Goal: Task Accomplishment & Management: Complete application form

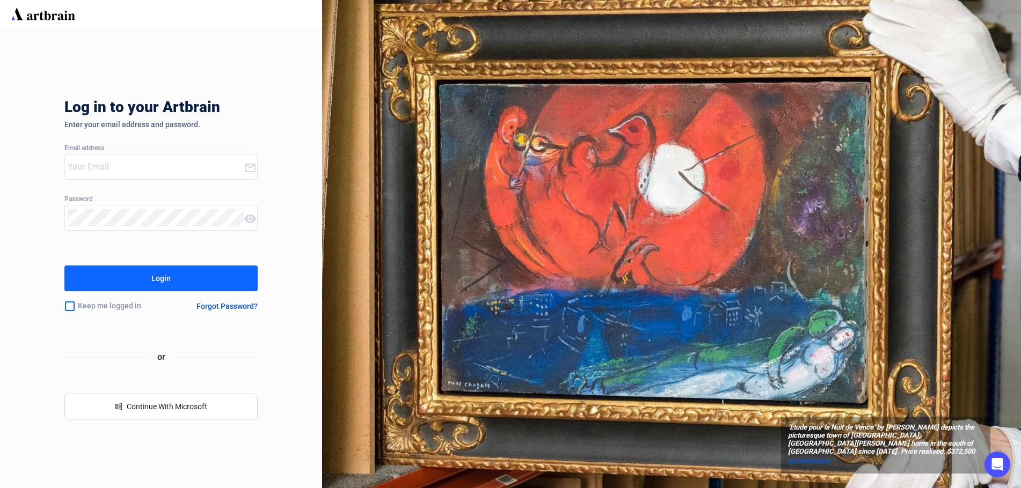
click at [105, 163] on input "email" at bounding box center [156, 166] width 176 height 17
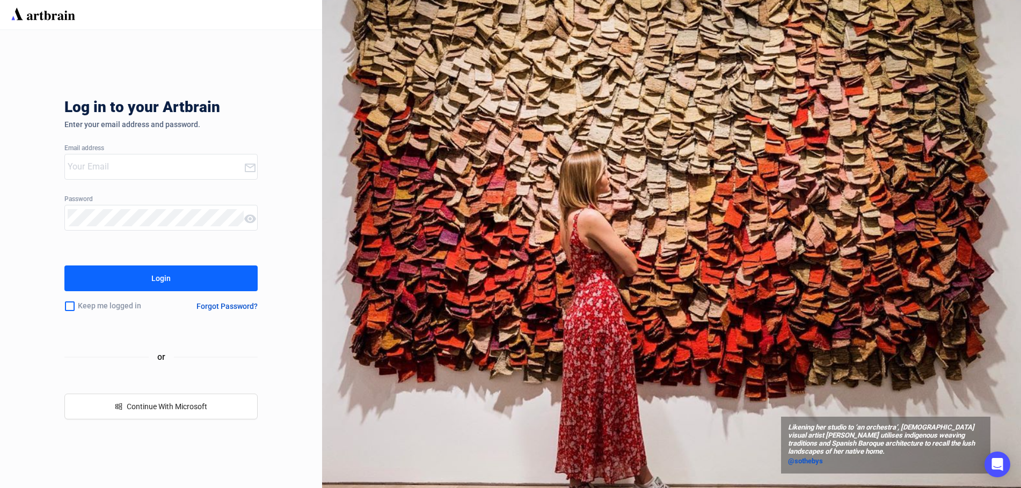
click at [137, 164] on input "email" at bounding box center [156, 166] width 176 height 17
type input "INFO@CRESCENTCITYAUCTIONGALLERY.COM"
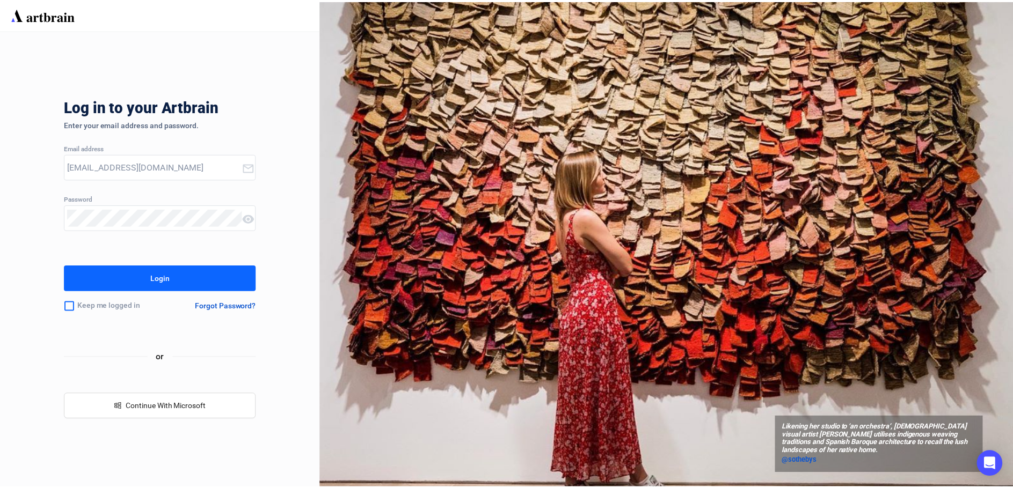
scroll to position [0, 0]
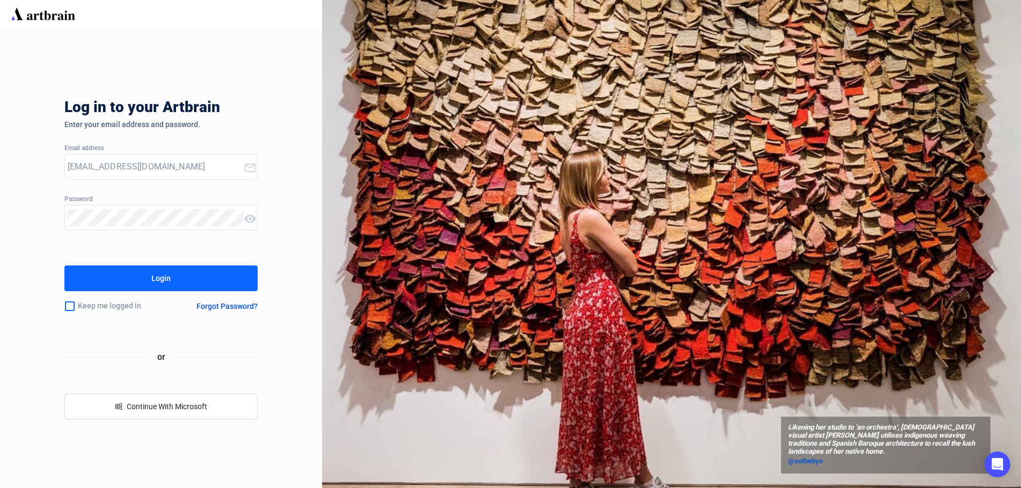
click at [119, 281] on button "Login" at bounding box center [160, 279] width 193 height 26
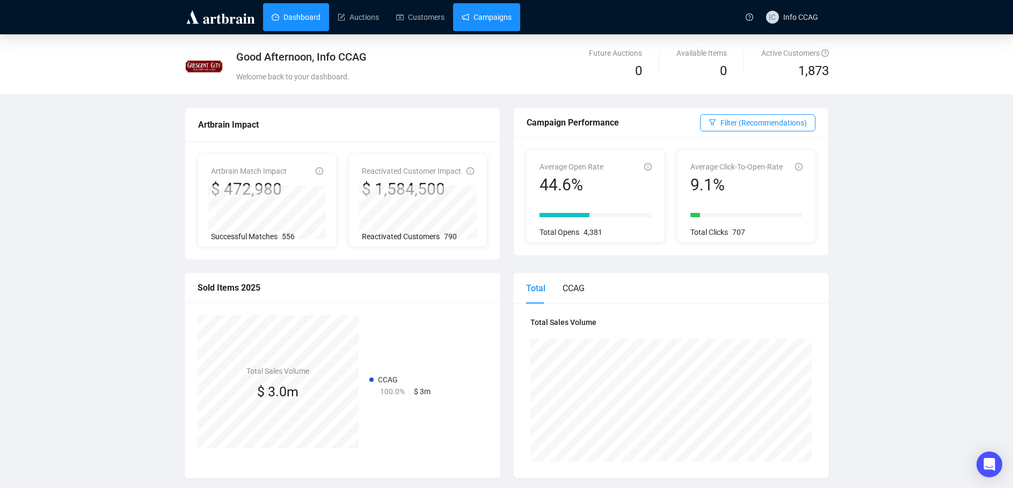
click at [504, 17] on link "Campaigns" at bounding box center [487, 17] width 50 height 28
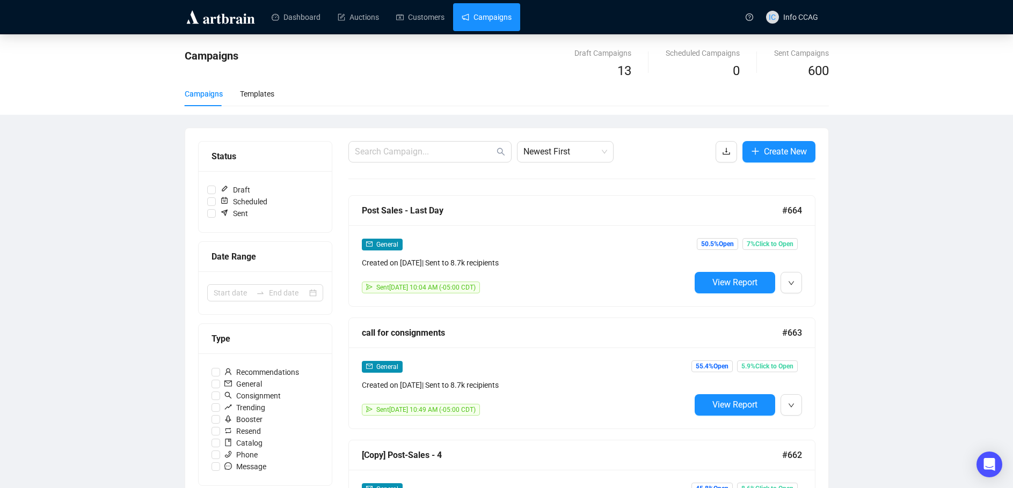
click at [218, 15] on img at bounding box center [221, 17] width 72 height 17
click at [310, 18] on link "Dashboard" at bounding box center [296, 17] width 49 height 28
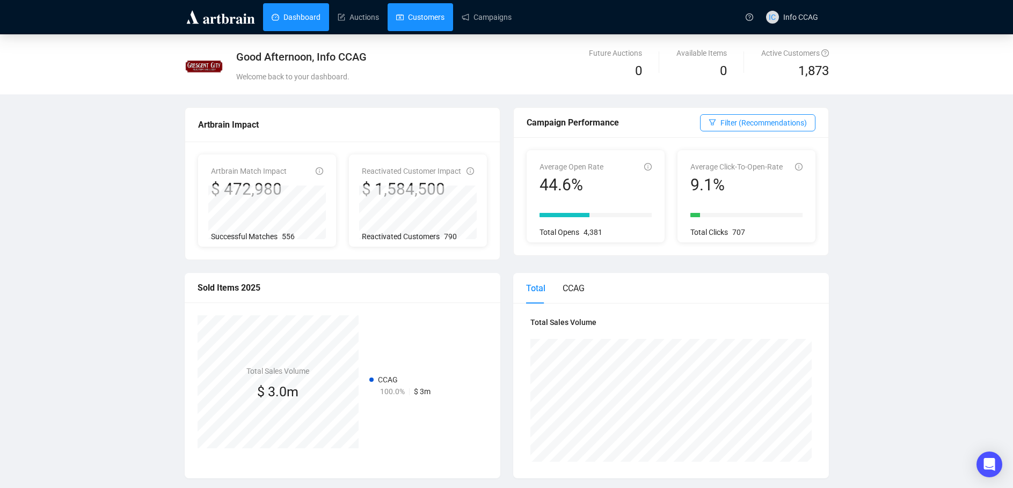
click at [422, 12] on link "Customers" at bounding box center [420, 17] width 48 height 28
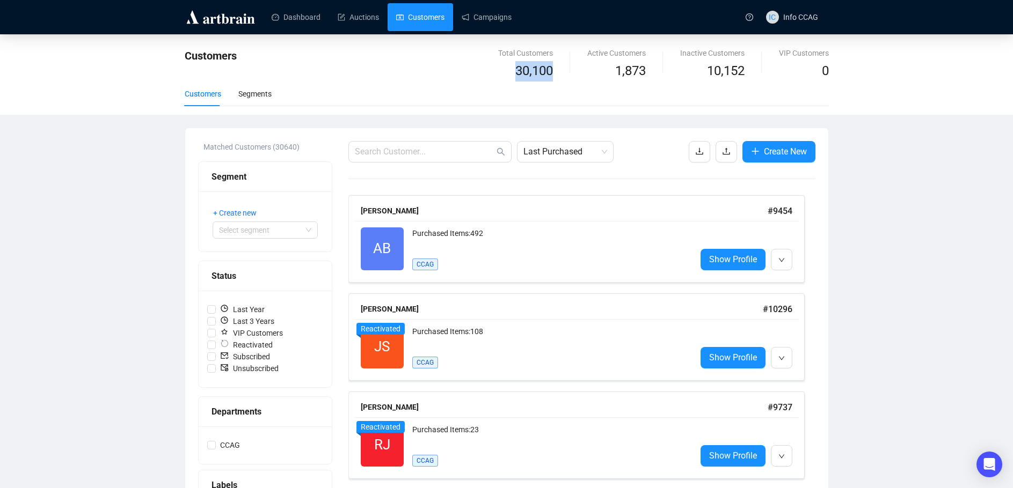
drag, startPoint x: 519, startPoint y: 76, endPoint x: 564, endPoint y: 76, distance: 45.1
click at [564, 76] on div "Total Customers 30,100" at bounding box center [525, 64] width 89 height 34
drag, startPoint x: 709, startPoint y: 72, endPoint x: 750, endPoint y: 74, distance: 41.9
click at [750, 74] on div "Inactive Customers 10,152" at bounding box center [712, 64] width 99 height 34
drag, startPoint x: 619, startPoint y: 71, endPoint x: 655, endPoint y: 73, distance: 36.0
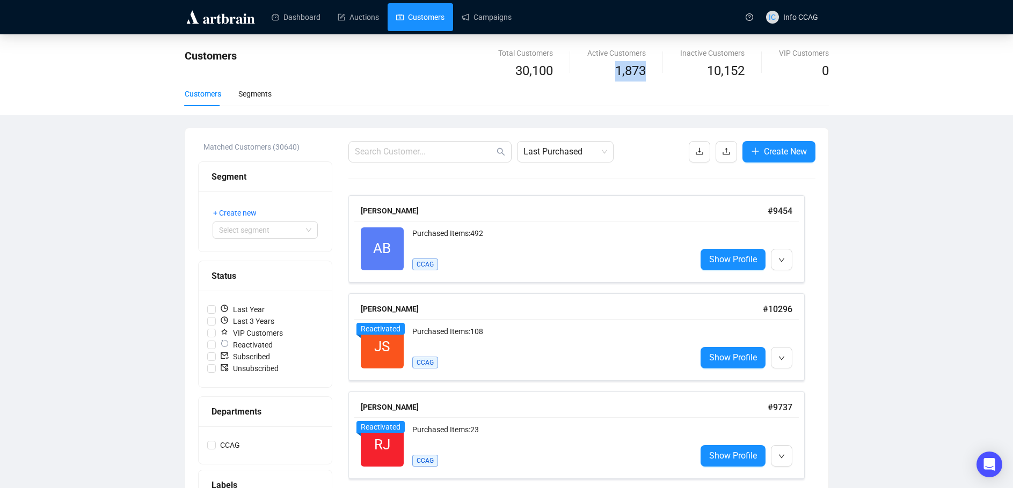
click at [655, 73] on div "Active Customers 1,873" at bounding box center [616, 64] width 93 height 34
click at [493, 17] on link "Campaigns" at bounding box center [487, 17] width 50 height 28
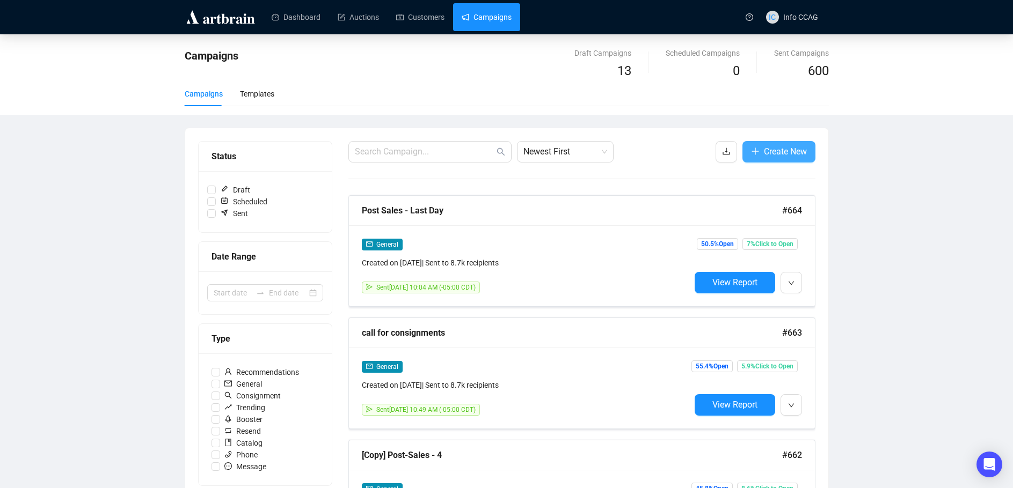
click at [783, 152] on span "Create New" at bounding box center [785, 151] width 43 height 13
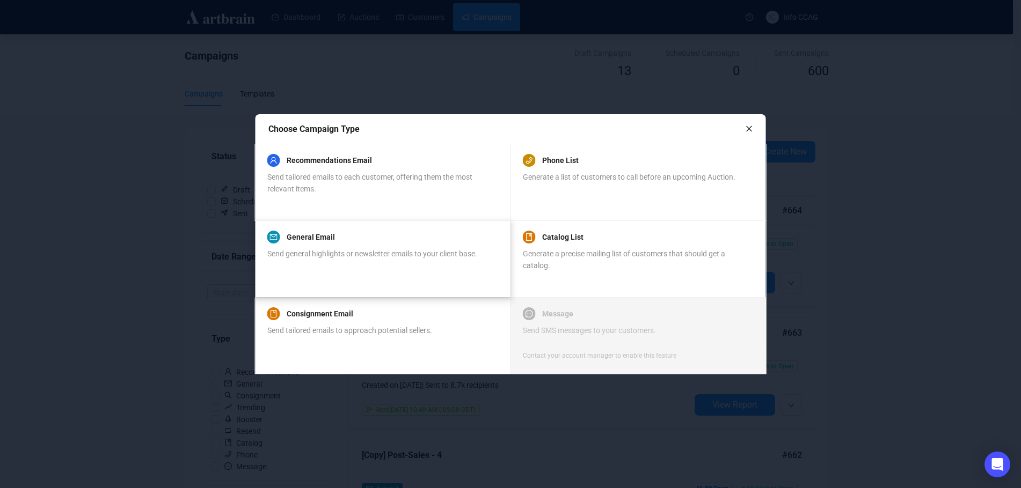
click at [359, 261] on div "Send general highlights or newsletter emails to your client base." at bounding box center [372, 260] width 210 height 24
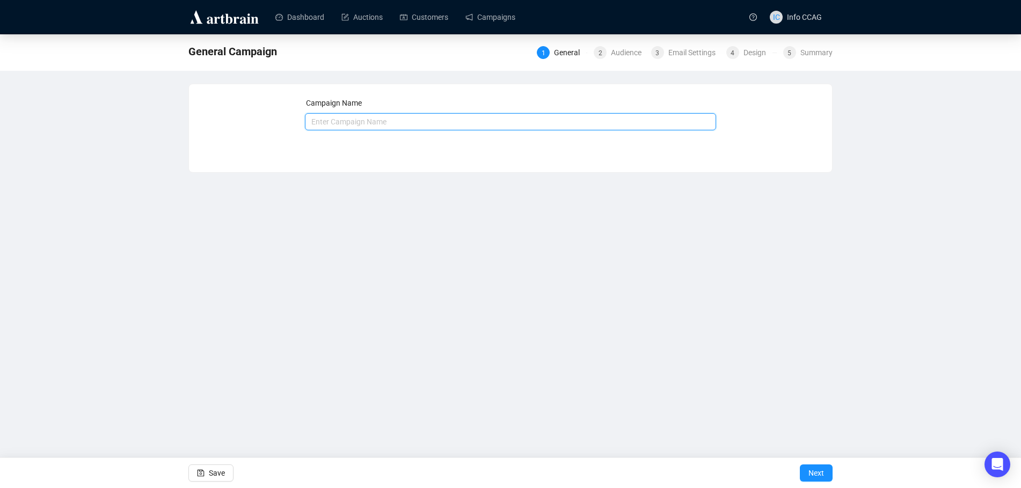
click at [398, 125] on input "text" at bounding box center [511, 121] width 412 height 17
click at [341, 121] on input "text" at bounding box center [511, 121] width 412 height 17
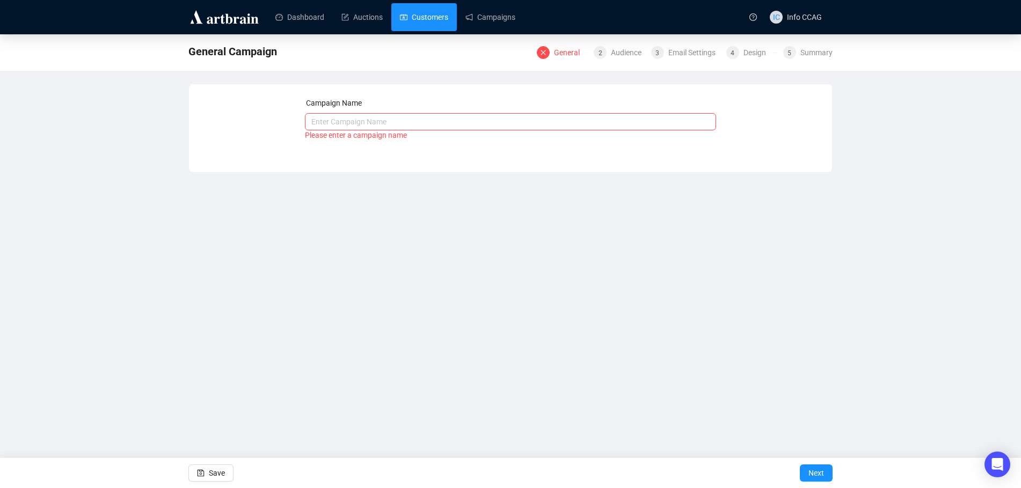
click at [428, 24] on link "Customers" at bounding box center [424, 17] width 48 height 28
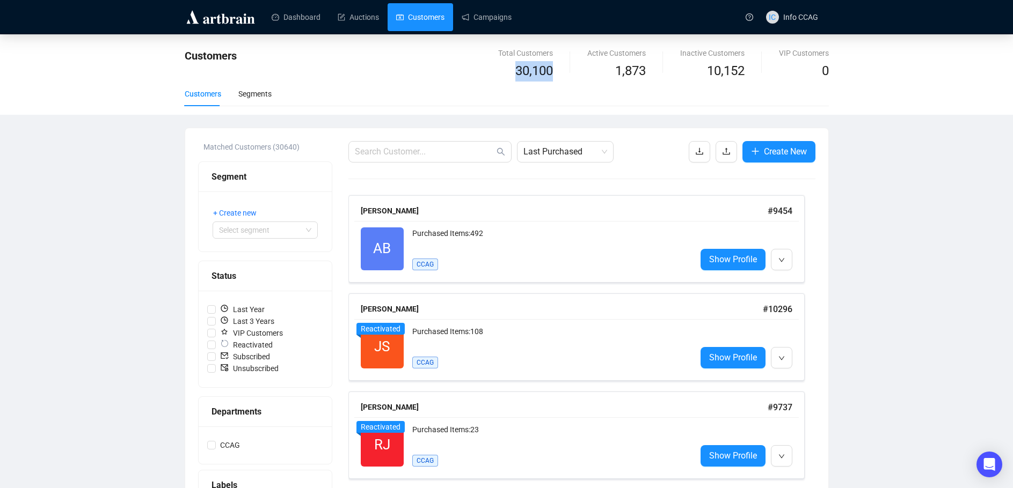
drag, startPoint x: 558, startPoint y: 70, endPoint x: 515, endPoint y: 72, distance: 43.0
click at [515, 72] on div "Total Customers 30,100" at bounding box center [525, 64] width 89 height 34
click at [571, 92] on div "Customers Segments" at bounding box center [507, 94] width 644 height 25
click at [493, 19] on link "Campaigns" at bounding box center [487, 17] width 50 height 28
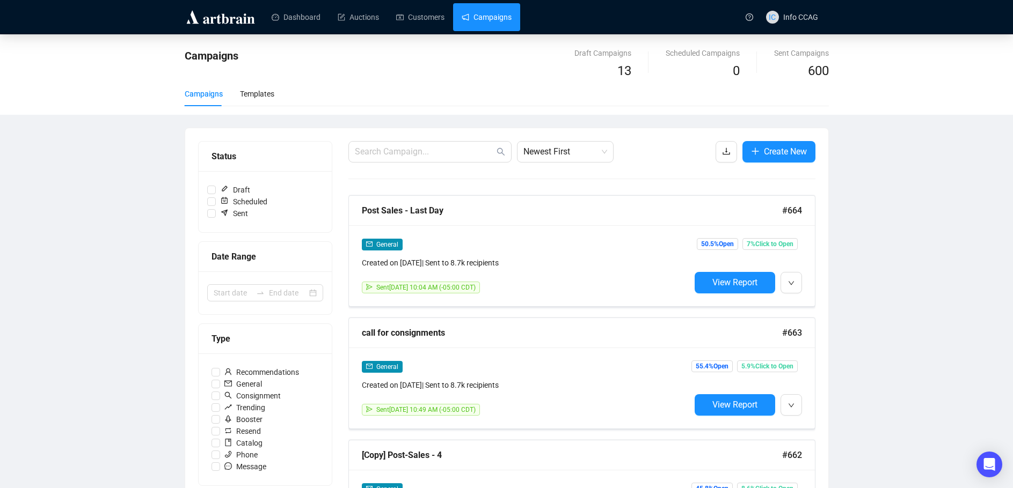
scroll to position [322, 0]
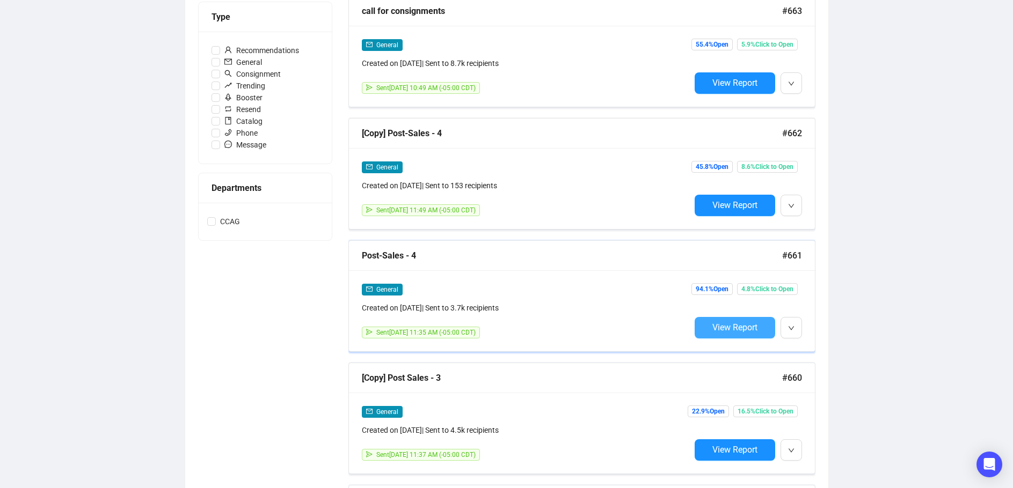
click at [723, 327] on span "View Report" at bounding box center [734, 328] width 45 height 10
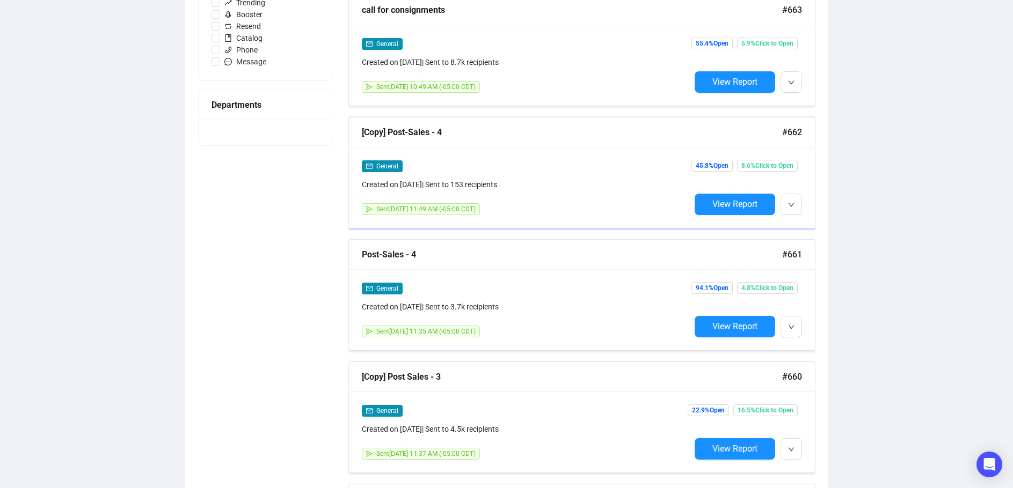
scroll to position [405, 0]
